Goal: Find specific page/section: Find specific page/section

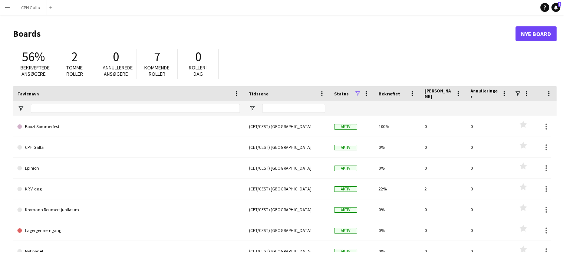
click at [10, 9] on button "Menu" at bounding box center [7, 7] width 15 height 15
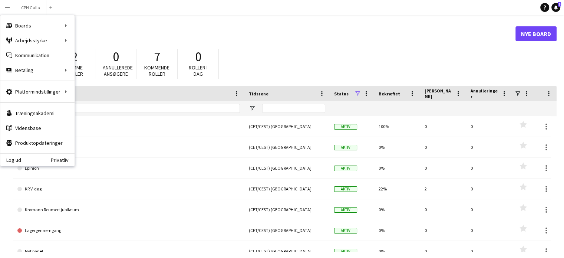
click at [451, 37] on h1 "Boards" at bounding box center [264, 33] width 502 height 11
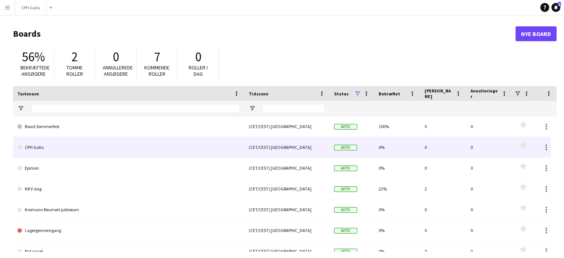
click at [51, 148] on link "CPH Galla" at bounding box center [128, 147] width 222 height 21
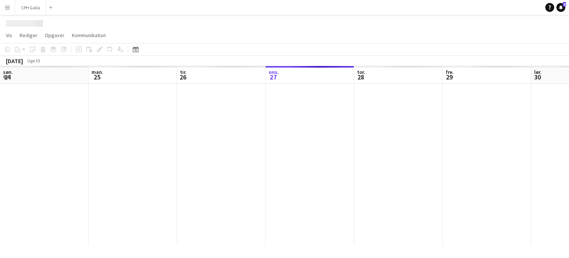
scroll to position [0, 177]
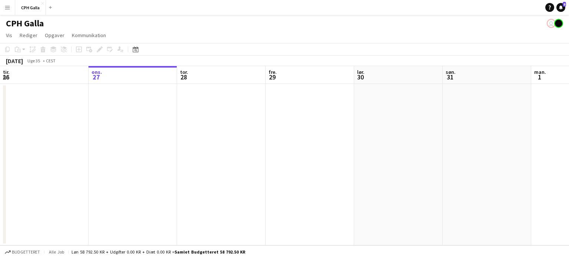
click at [12, 59] on div "[DATE]" at bounding box center [14, 60] width 17 height 7
drag, startPoint x: 28, startPoint y: 61, endPoint x: 60, endPoint y: 62, distance: 31.5
click at [23, 60] on div "[DATE]" at bounding box center [14, 60] width 17 height 7
click at [57, 62] on div "[DATE] Uge 35 • CEST" at bounding box center [31, 61] width 62 height 10
click at [23, 7] on button "CPH Galla Luk" at bounding box center [30, 7] width 31 height 14
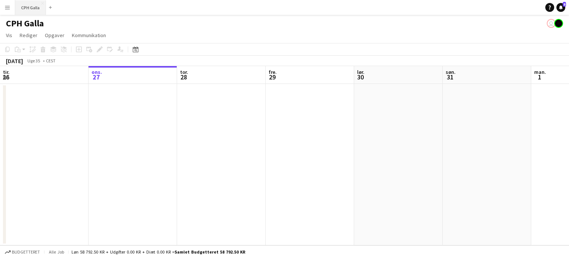
click at [23, 7] on button "CPH Galla Luk" at bounding box center [30, 7] width 31 height 14
click at [9, 9] on app-icon "Menu" at bounding box center [7, 7] width 6 height 6
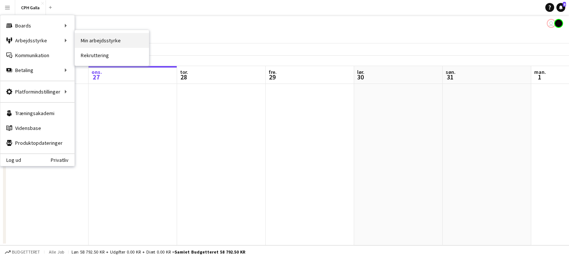
click at [117, 38] on link "Min arbejdsstyrke" at bounding box center [112, 40] width 74 height 15
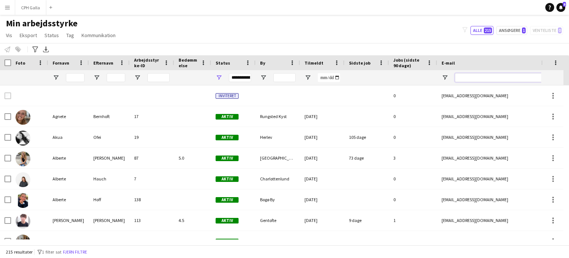
click at [478, 76] on input "E-mail Filter Input" at bounding box center [518, 77] width 126 height 9
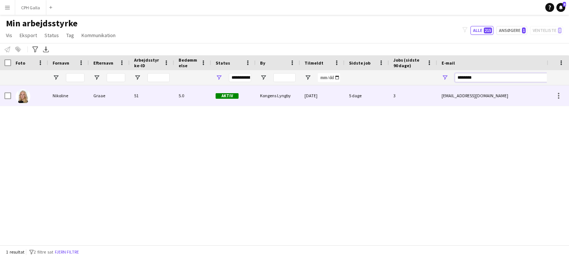
type input "********"
click at [195, 97] on div "5.0" at bounding box center [192, 95] width 37 height 20
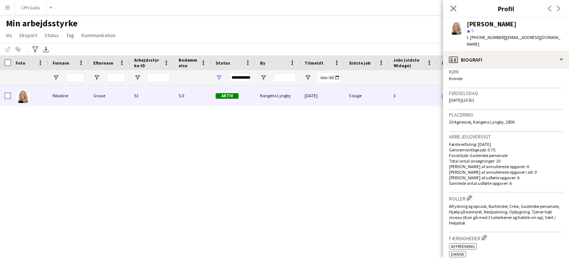
scroll to position [110, 0]
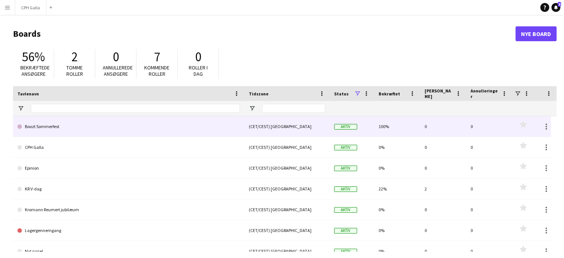
click at [88, 126] on link "Boozt Sommerfest" at bounding box center [128, 126] width 222 height 21
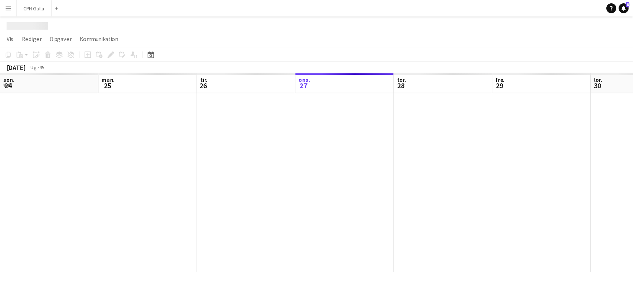
scroll to position [0, 177]
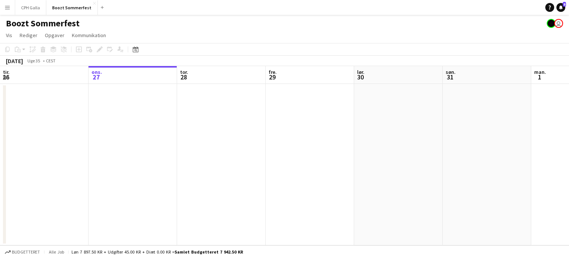
click at [546, 56] on div "[DATE] Uge 35 • CEST" at bounding box center [284, 61] width 569 height 10
click at [549, 54] on app-toolbar "Kopier Indsæt Indsæt Ctrl+V Indsæt med mandskab Ctrl+Shift+V Indsæt linket opga…" at bounding box center [284, 49] width 569 height 13
click at [550, 53] on app-toolbar "Kopier Indsæt Indsæt Ctrl+V Indsæt med mandskab Ctrl+Shift+V Indsæt linket opga…" at bounding box center [284, 49] width 569 height 13
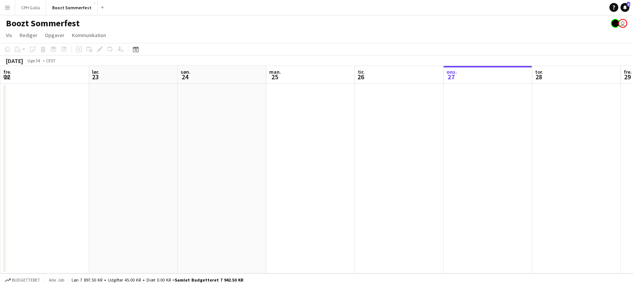
scroll to position [0, 177]
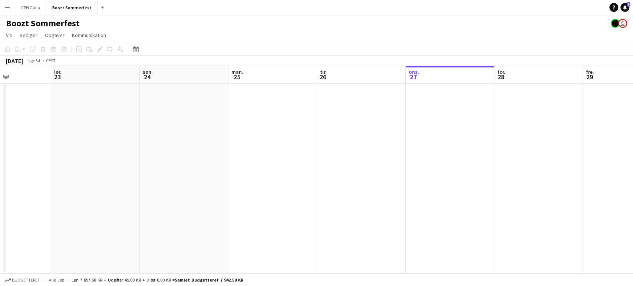
drag, startPoint x: 561, startPoint y: 170, endPoint x: 322, endPoint y: 142, distance: 240.7
click at [274, 155] on app-calendar-viewport "tir. 19 ons. 20 tor. 21 fre. 22 lør. 23 søn. 24 man. 25 tir. 26 ons. 27 tor. 28…" at bounding box center [316, 170] width 633 height 208
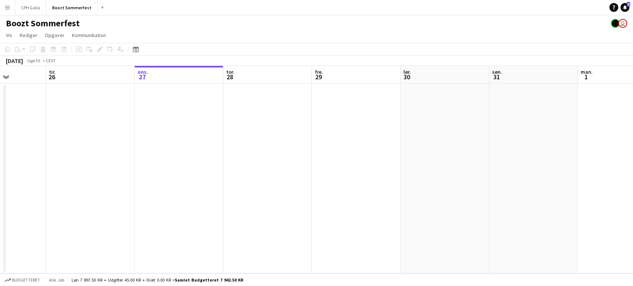
drag, startPoint x: 383, startPoint y: 140, endPoint x: 208, endPoint y: 125, distance: 175.6
click at [202, 130] on app-calendar-viewport "lør. 23 søn. 24 man. 25 tir. 26 ons. 27 tor. 28 fre. 29 lør. 30 søn. 31 man. 1 …" at bounding box center [316, 170] width 633 height 208
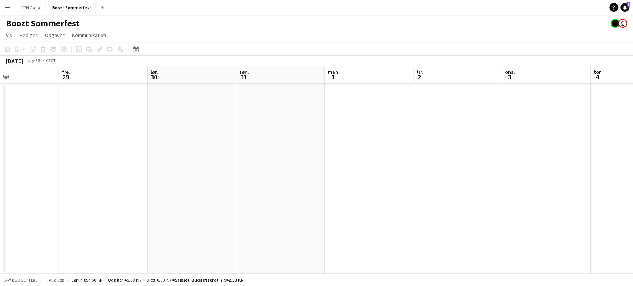
drag, startPoint x: 404, startPoint y: 133, endPoint x: 322, endPoint y: 133, distance: 81.9
click at [326, 132] on app-calendar-viewport "man. 25 tir. 26 ons. 27 tor. 28 fre. 29 lør. 30 søn. 31 man. 1 tir. 2 ons. 3 to…" at bounding box center [316, 170] width 633 height 208
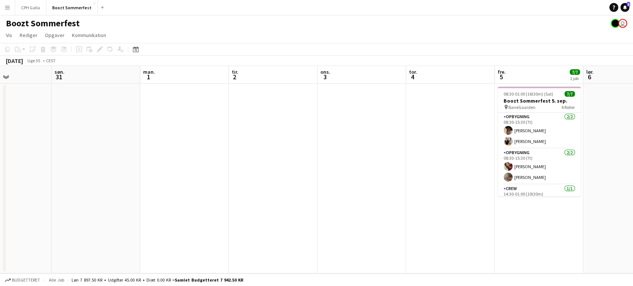
drag, startPoint x: 383, startPoint y: 131, endPoint x: 214, endPoint y: 133, distance: 169.4
click at [222, 135] on app-calendar-viewport "ons. 27 tor. 28 fre. 29 lør. 30 søn. 31 man. 1 tir. 2 ons. 3 tor. 4 fre. 5 7/7 …" at bounding box center [316, 170] width 633 height 208
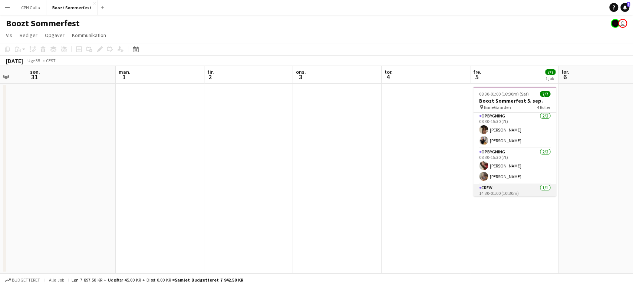
scroll to position [0, 0]
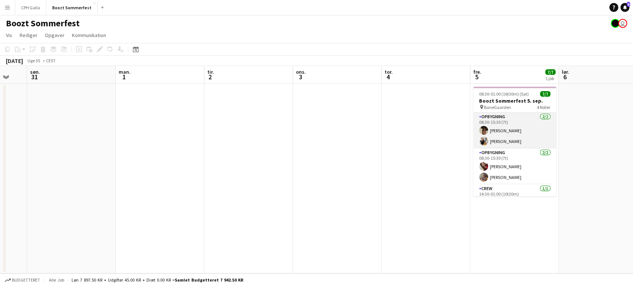
click at [500, 132] on app-card-role "Opbygning [DATE] 08:30-15:30 (7t) [PERSON_NAME] [PERSON_NAME]" at bounding box center [514, 131] width 83 height 36
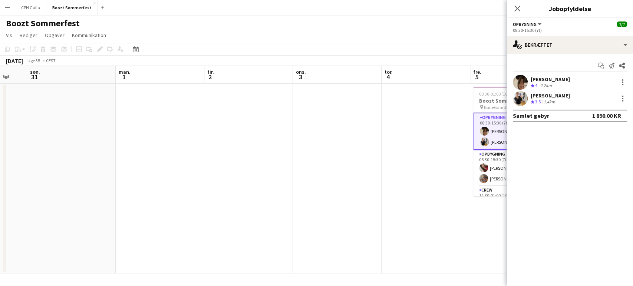
click at [524, 79] on app-user-avatar at bounding box center [520, 82] width 15 height 15
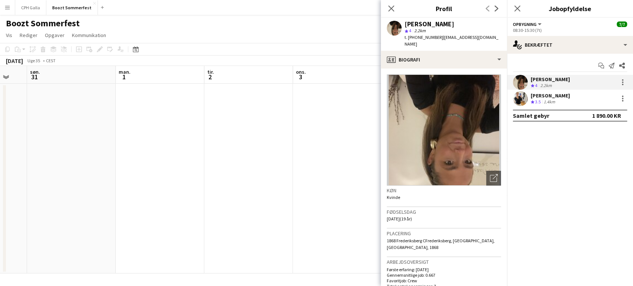
click at [299, 115] on app-date-cell at bounding box center [337, 179] width 89 height 190
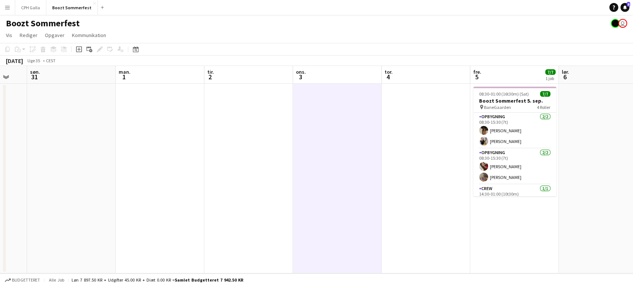
click at [7, 3] on button "Menu" at bounding box center [7, 7] width 15 height 15
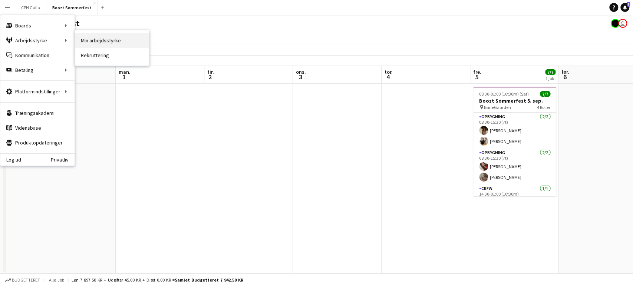
click at [99, 42] on link "Min arbejdsstyrke" at bounding box center [112, 40] width 74 height 15
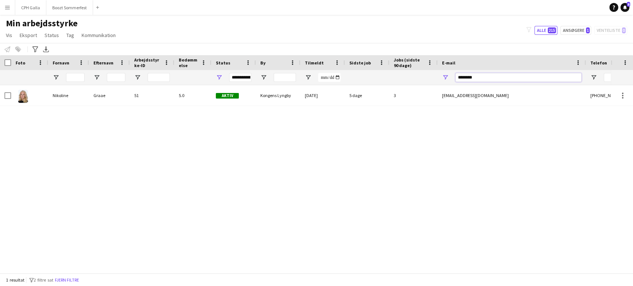
click at [521, 76] on input "********" at bounding box center [518, 77] width 126 height 9
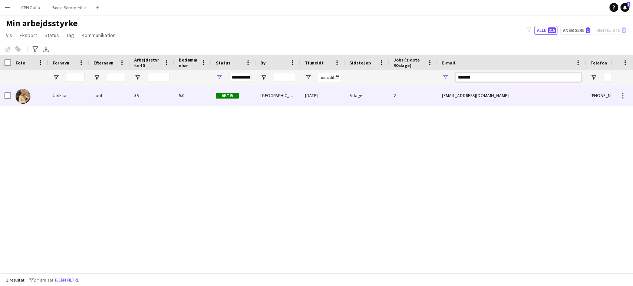
type input "*******"
click at [496, 95] on div "[EMAIL_ADDRESS][DOMAIN_NAME]" at bounding box center [511, 95] width 148 height 20
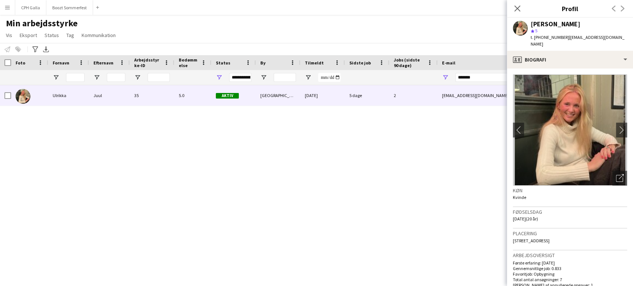
click at [404, 213] on div "[PERSON_NAME] 35 5.0 Aktiv [GEOGRAPHIC_DATA] [DATE] 5 dage 2 [EMAIL_ADDRESS][DO…" at bounding box center [305, 176] width 610 height 182
